Goal: Information Seeking & Learning: Learn about a topic

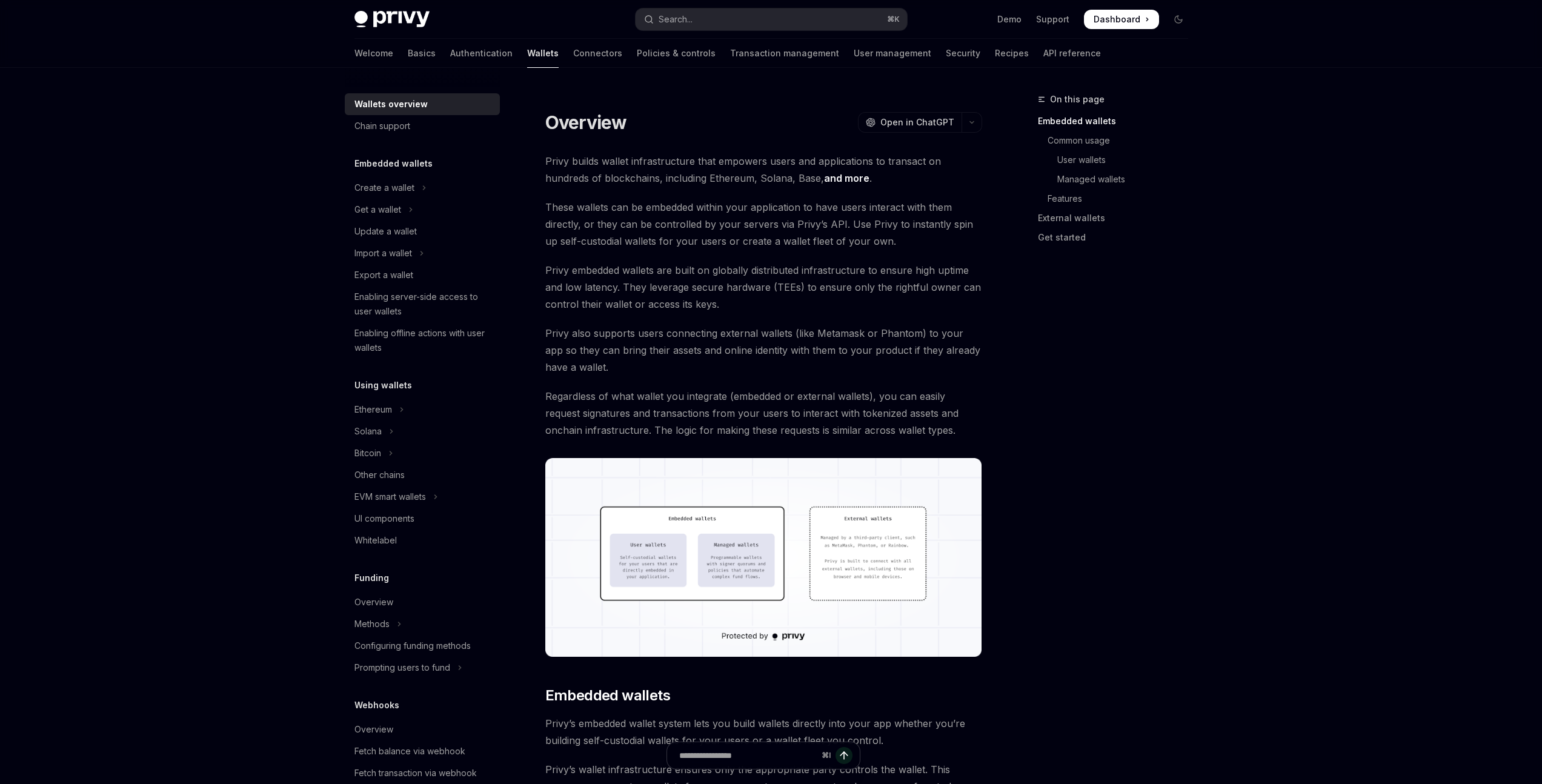
click at [375, 25] on img at bounding box center [392, 19] width 75 height 17
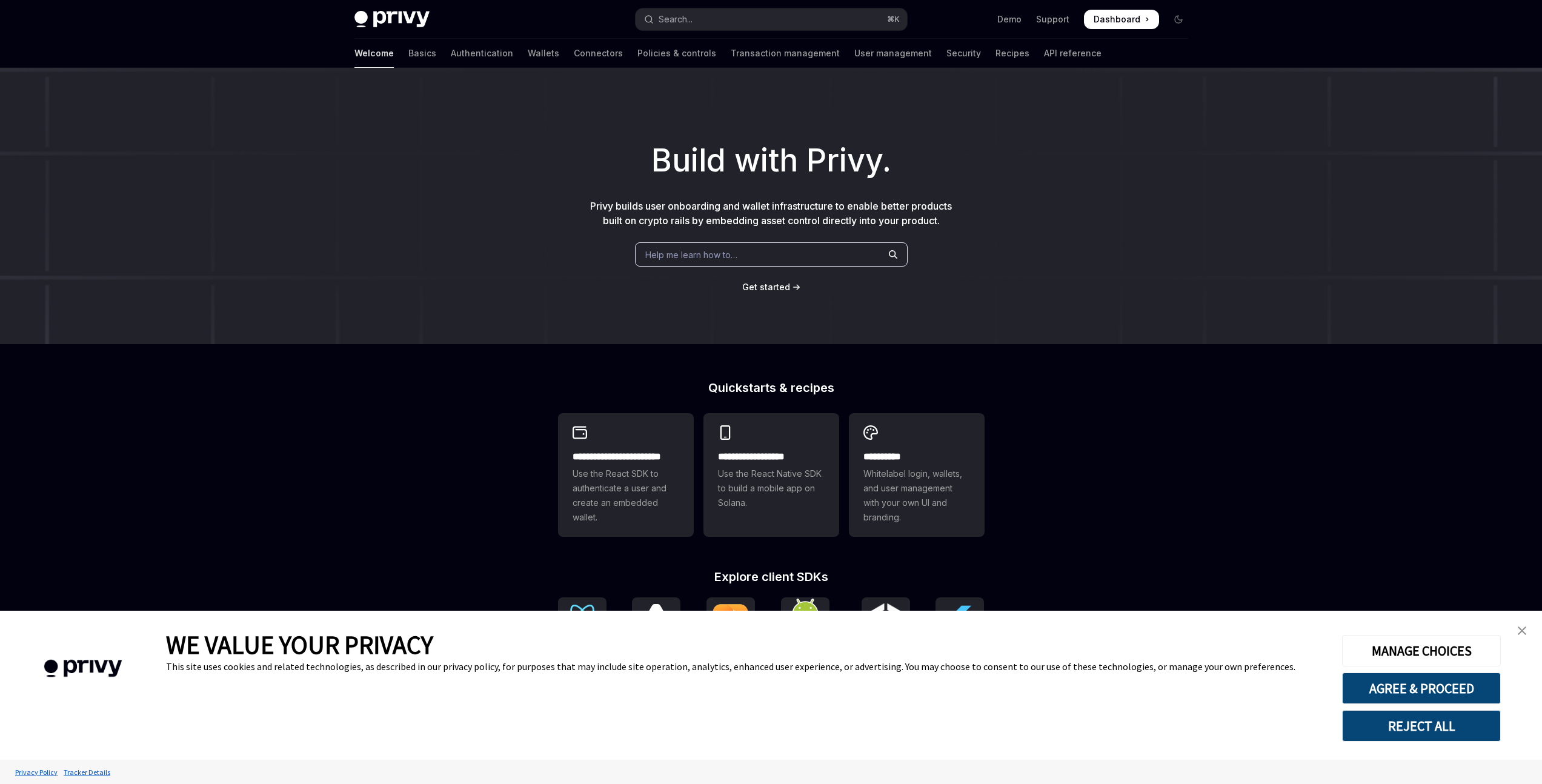
click at [376, 24] on img at bounding box center [392, 19] width 75 height 17
click at [1027, 18] on ul "Demo Support Dashboard Dashboard" at bounding box center [1078, 19] width 161 height 19
click at [1017, 16] on link "Demo" at bounding box center [1009, 19] width 24 height 12
click at [855, 53] on link "User management" at bounding box center [893, 54] width 78 height 29
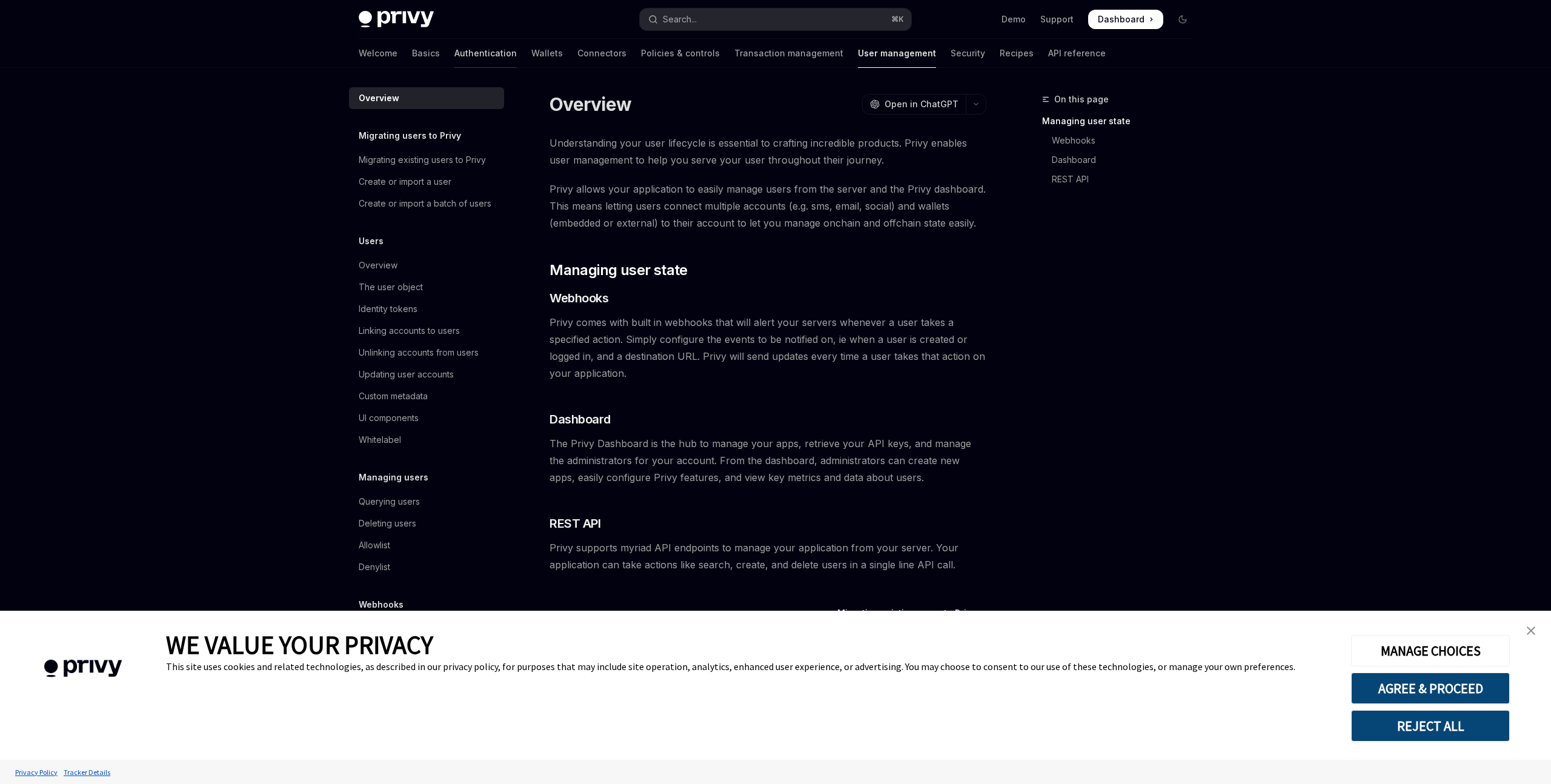
click at [454, 50] on link "Authentication" at bounding box center [485, 54] width 62 height 29
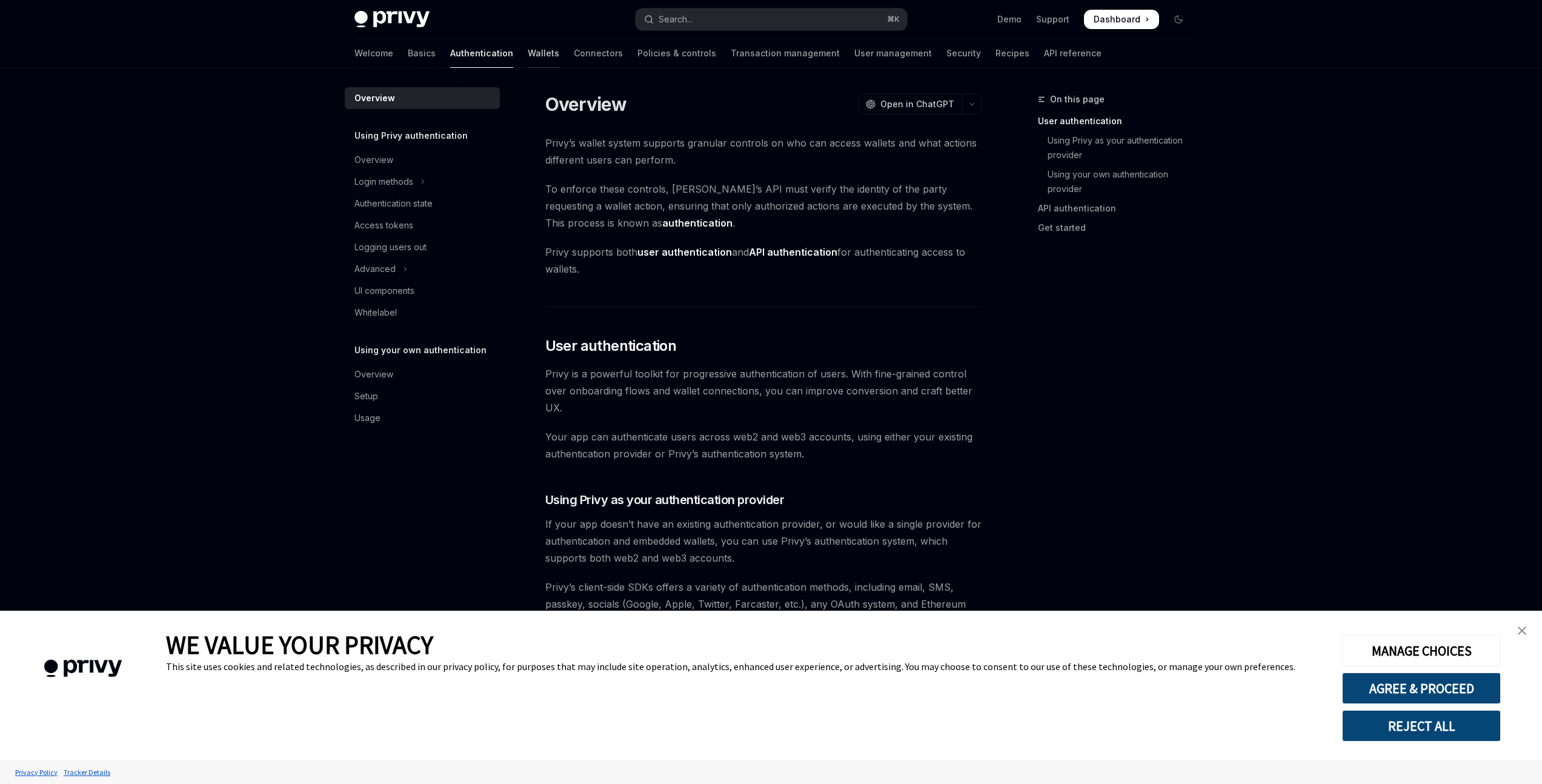
click at [528, 49] on link "Wallets" at bounding box center [543, 54] width 31 height 29
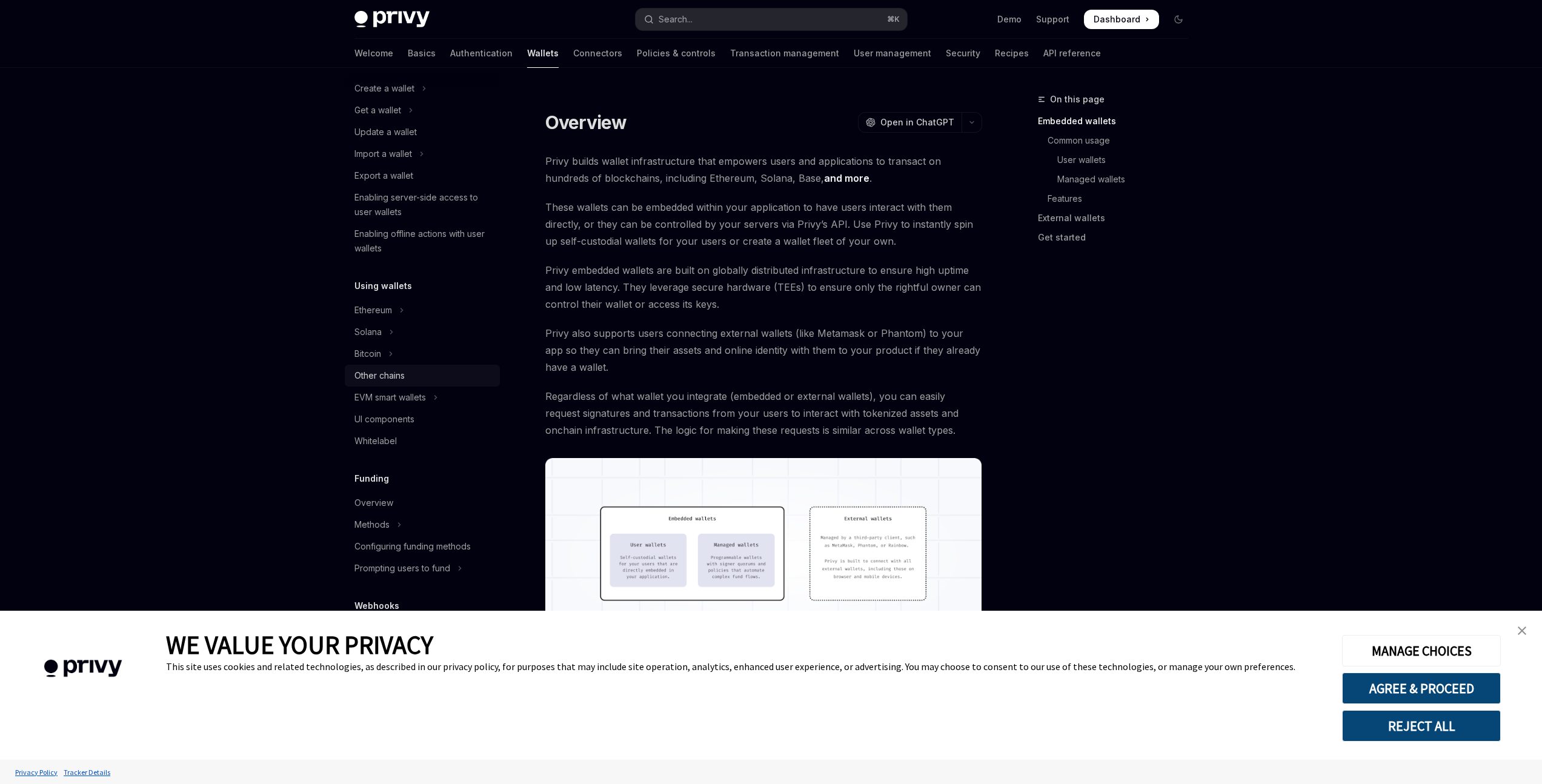
scroll to position [257, 0]
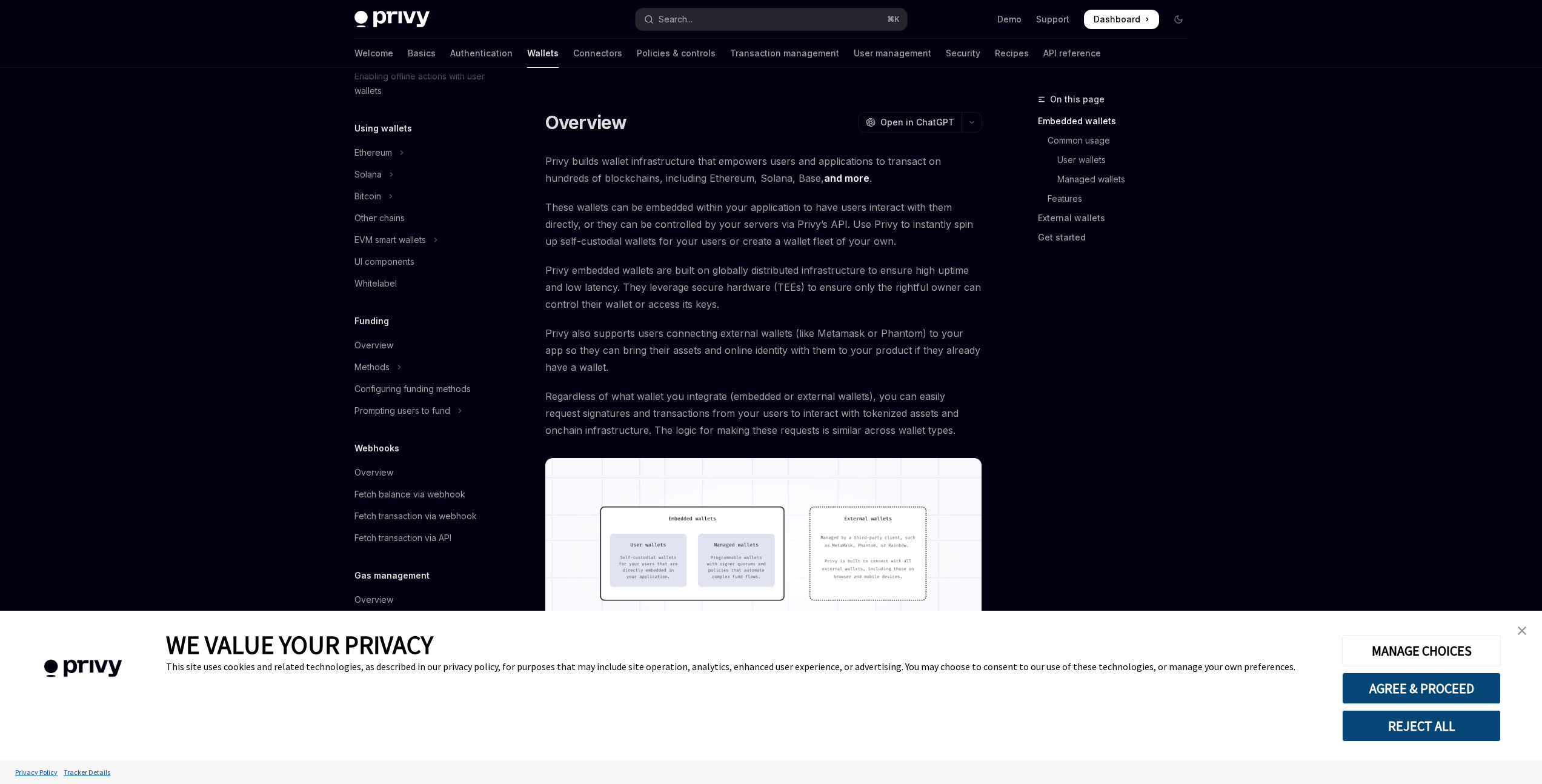
click at [1512, 628] on link "close banner" at bounding box center [1521, 631] width 24 height 24
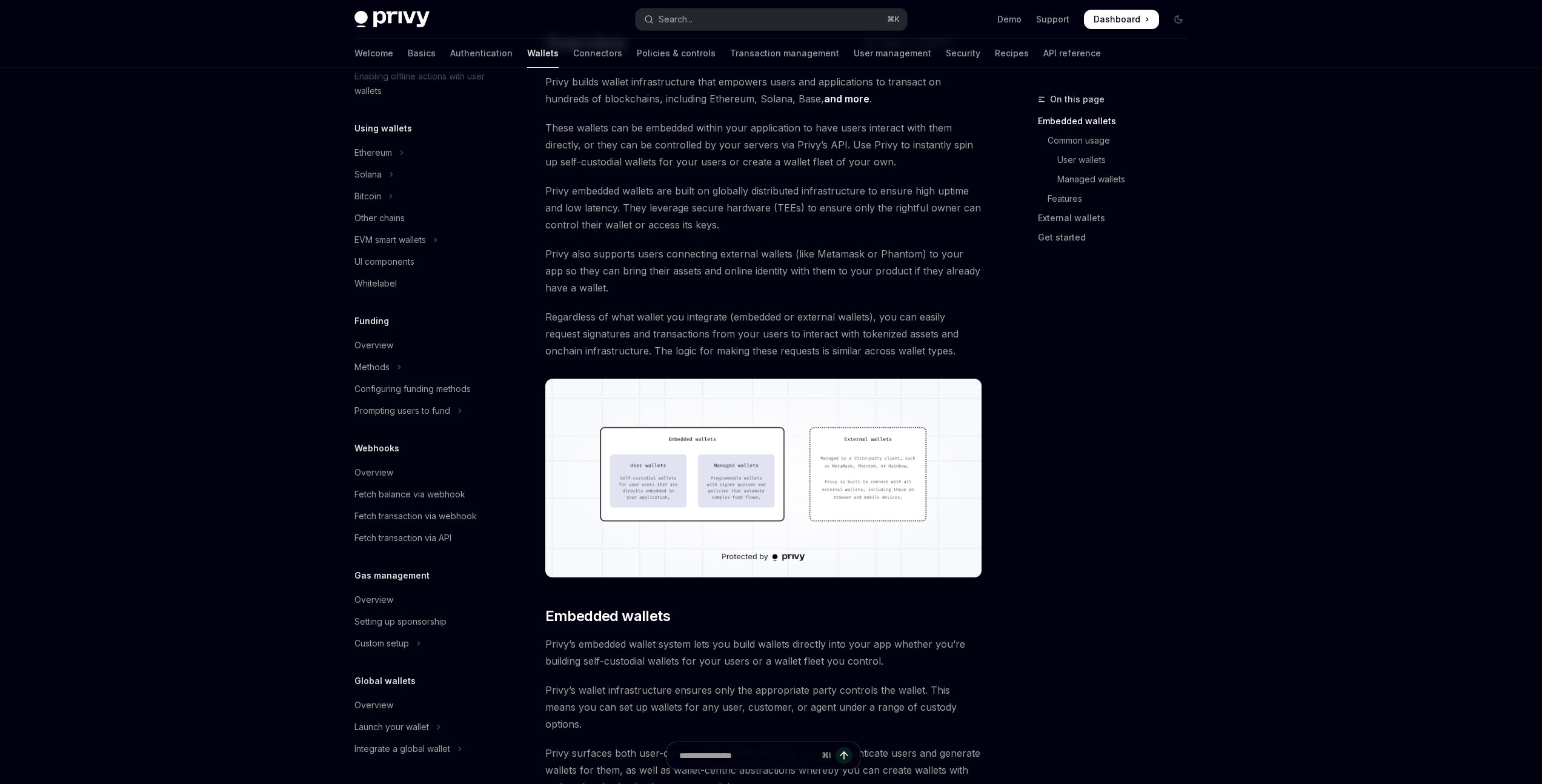
scroll to position [0, 0]
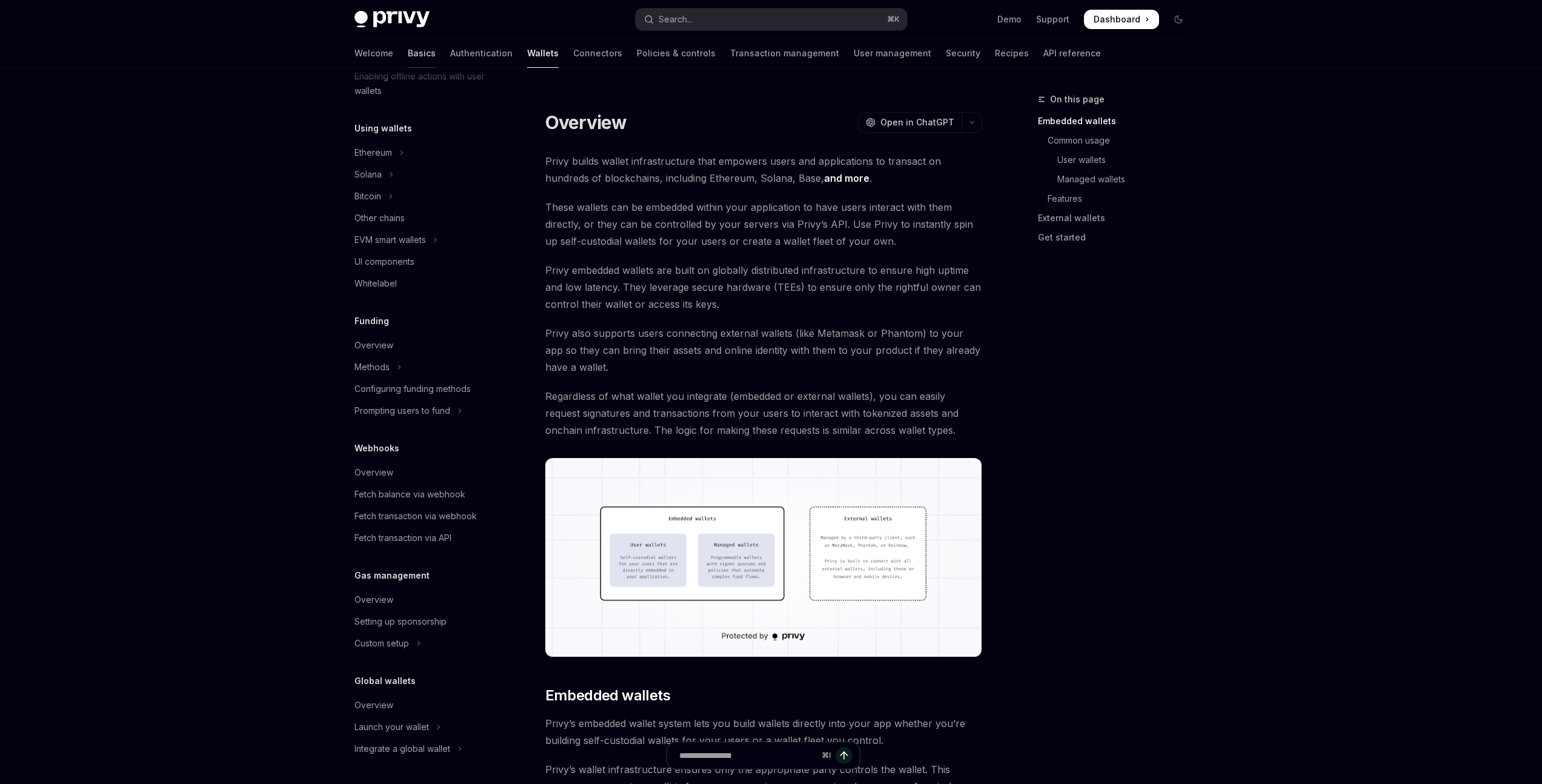
click at [408, 45] on link "Basics" at bounding box center [421, 54] width 28 height 29
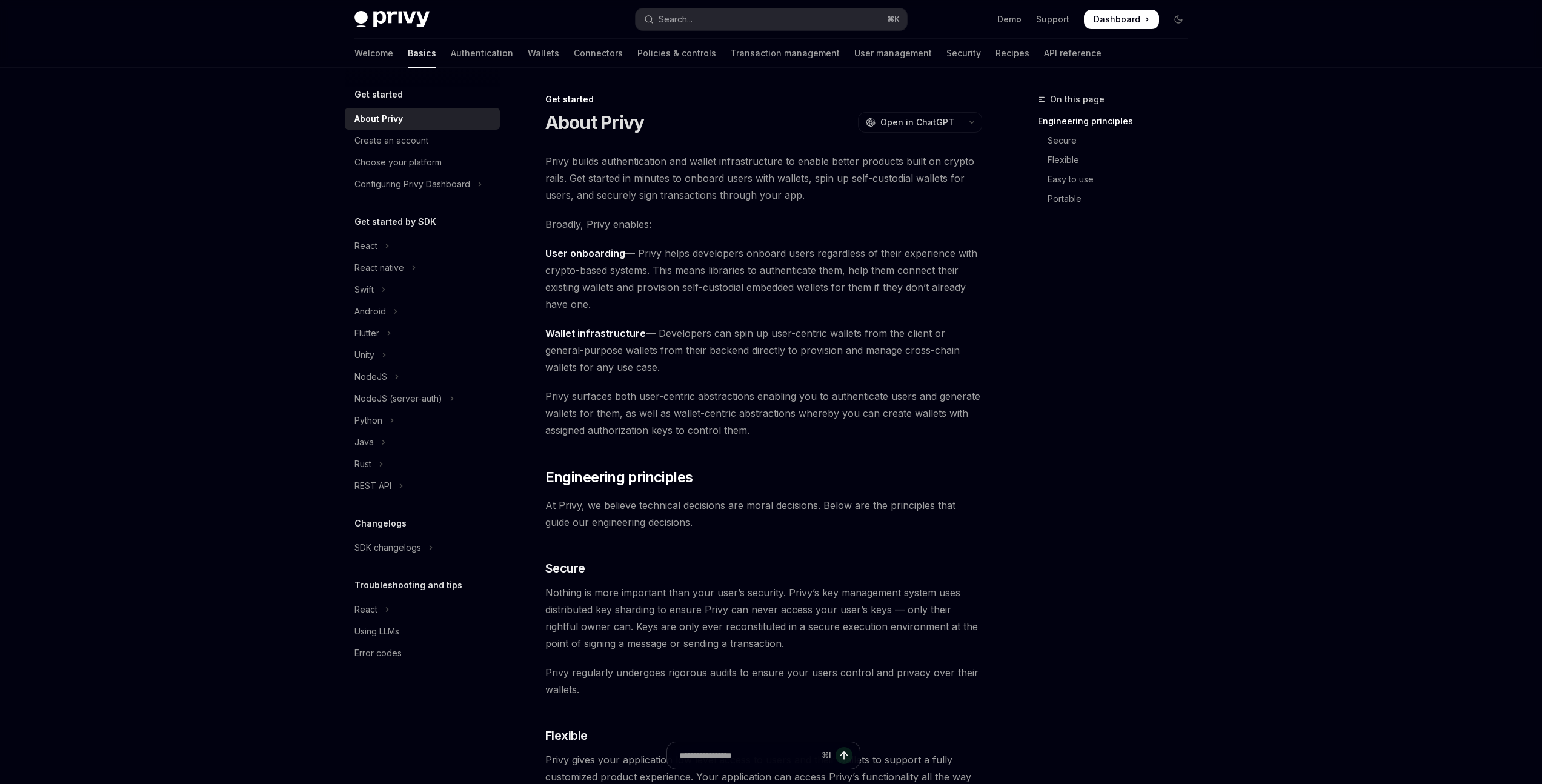
click at [385, 523] on h5 "Changelogs" at bounding box center [380, 523] width 52 height 14
click at [398, 14] on img at bounding box center [392, 19] width 75 height 17
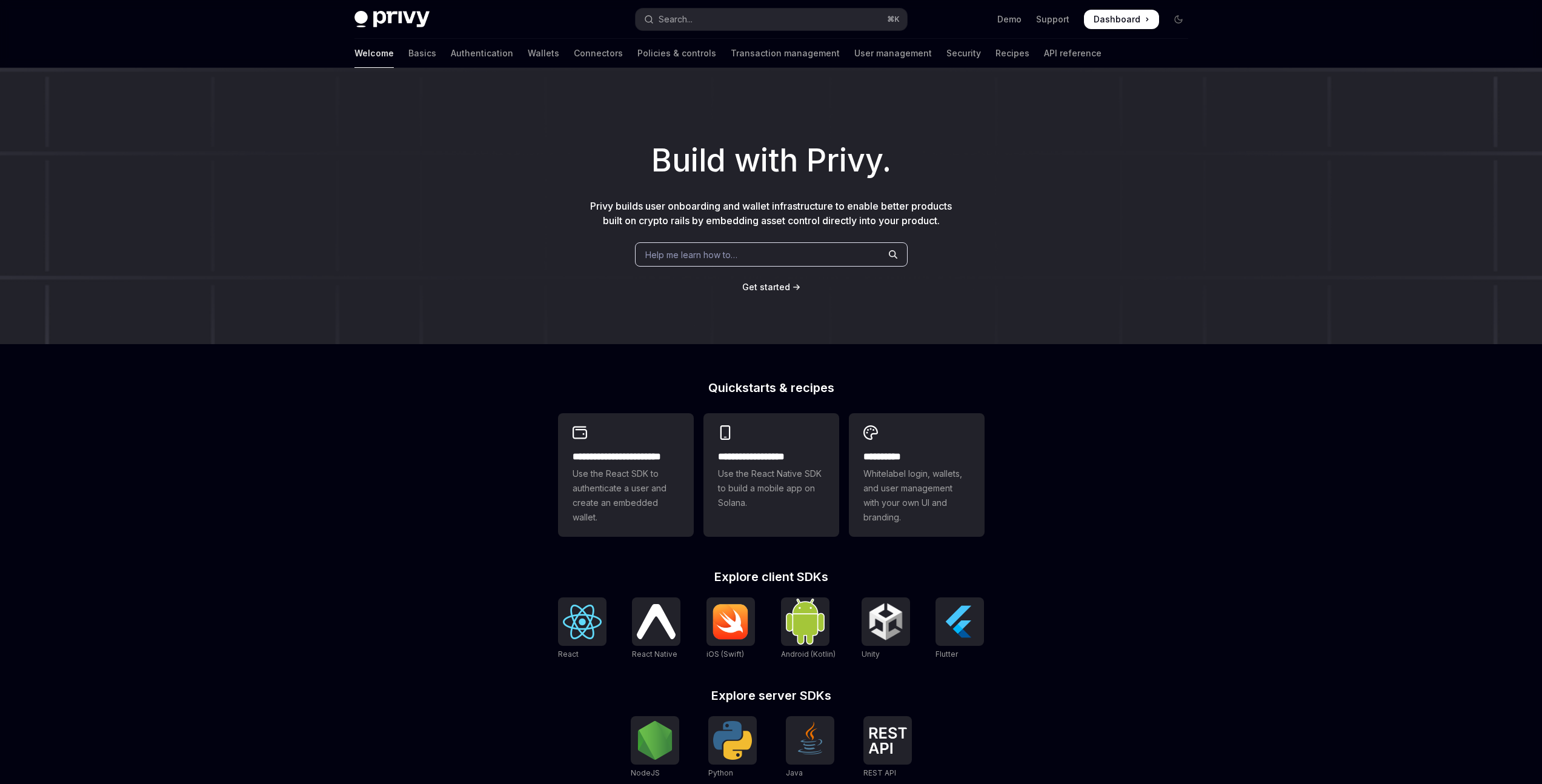
click at [399, 15] on img at bounding box center [392, 19] width 75 height 17
type textarea "*"
